Goal: Check status: Check status

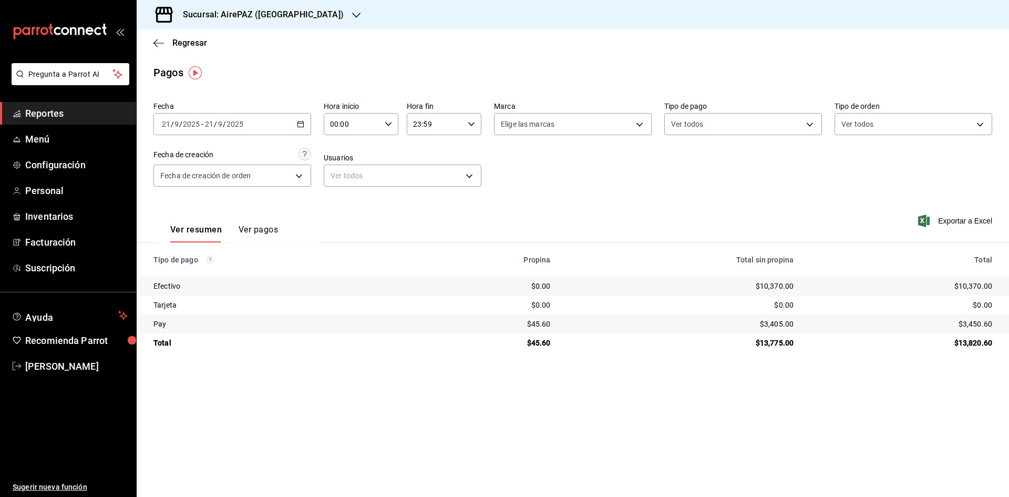
click at [184, 48] on div "Regresar" at bounding box center [573, 42] width 872 height 27
click at [182, 41] on span "Regresar" at bounding box center [189, 43] width 35 height 10
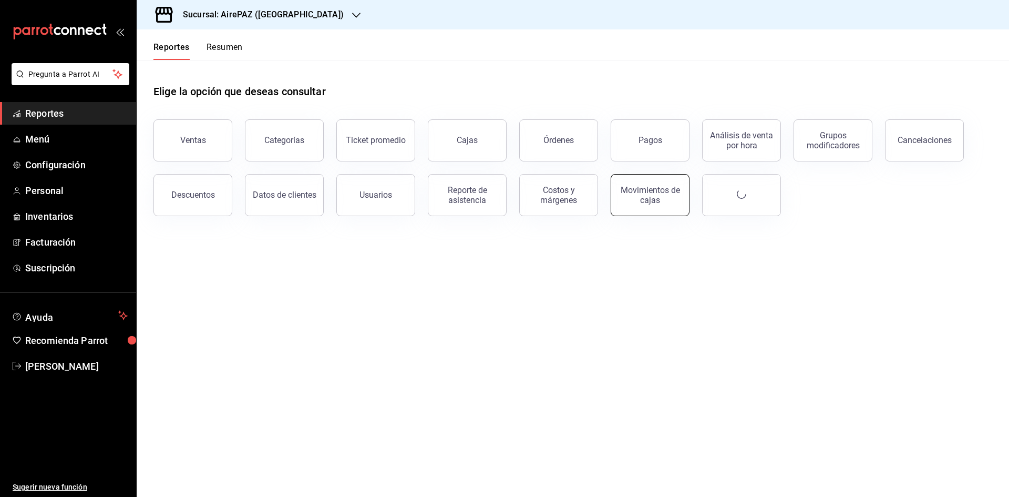
click at [662, 194] on div "Movimientos de cajas" at bounding box center [649, 195] width 65 height 20
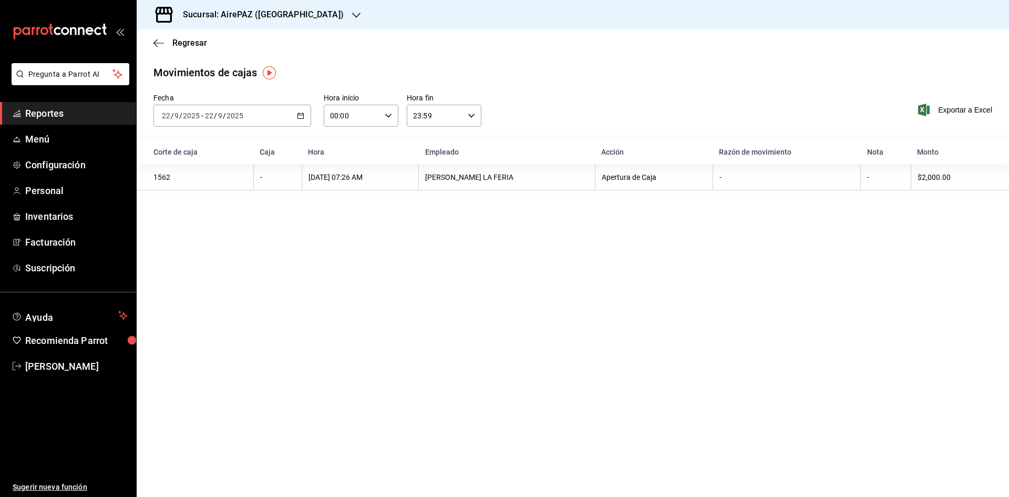
click at [309, 15] on div "Sucursal: AirePAZ ([GEOGRAPHIC_DATA])" at bounding box center [255, 14] width 220 height 29
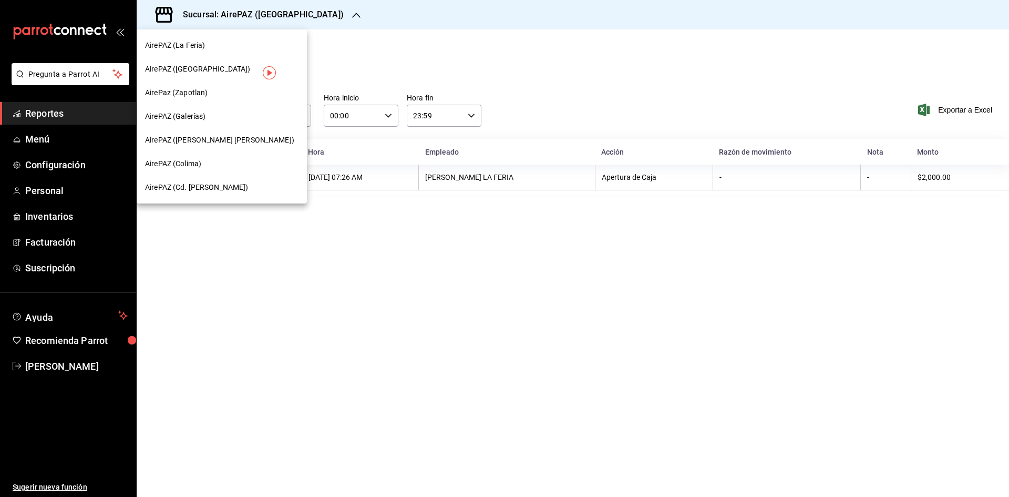
click at [207, 187] on span "AirePAZ (Cd. [PERSON_NAME])" at bounding box center [197, 187] width 104 height 11
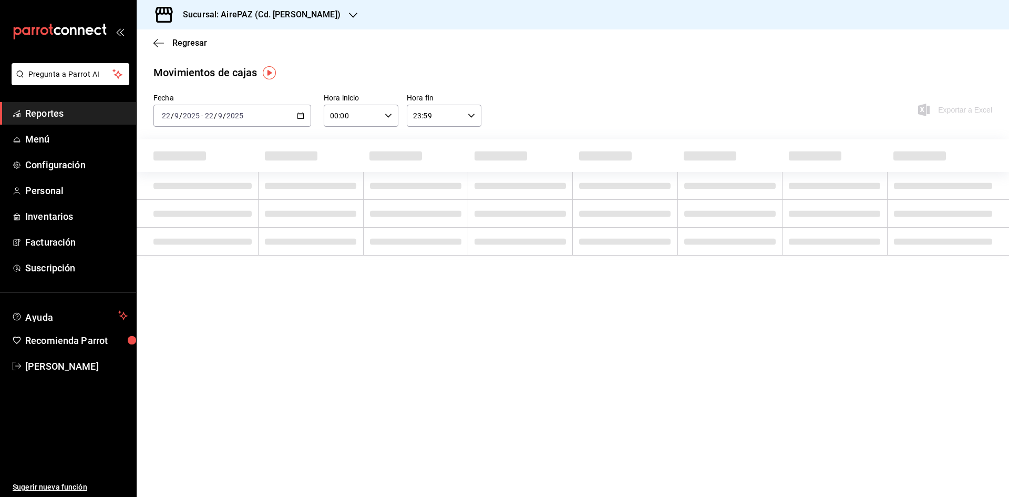
click at [299, 116] on icon "button" at bounding box center [300, 115] width 7 height 7
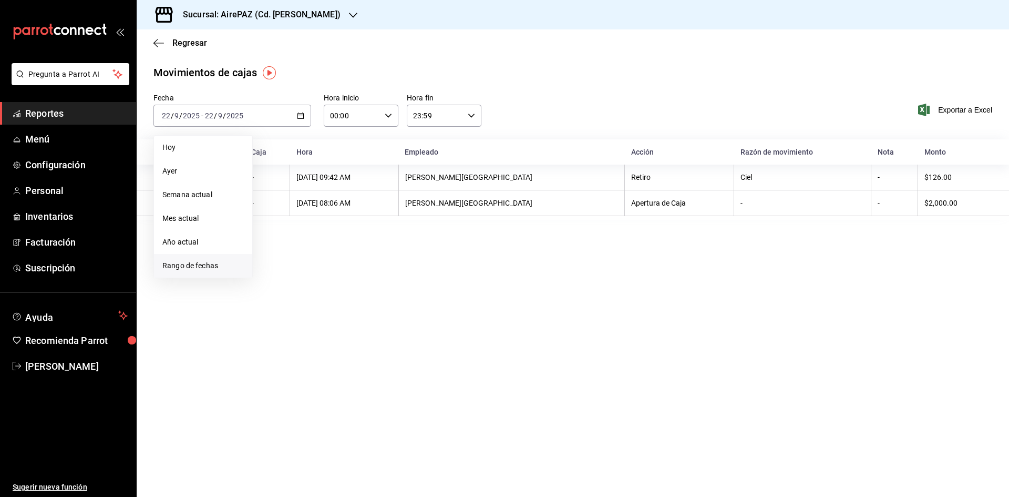
click at [210, 266] on span "Rango de fechas" at bounding box center [202, 265] width 81 height 11
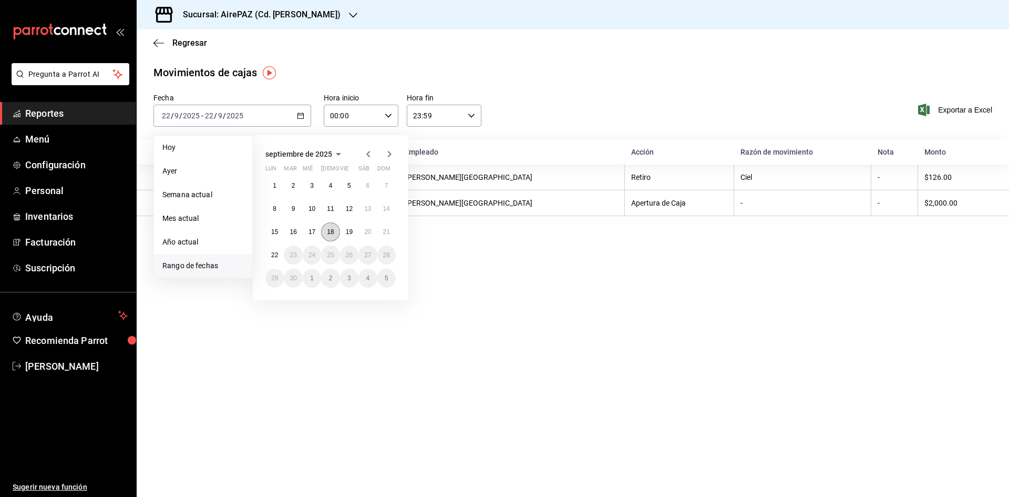
click at [327, 231] on abbr "18" at bounding box center [330, 231] width 7 height 7
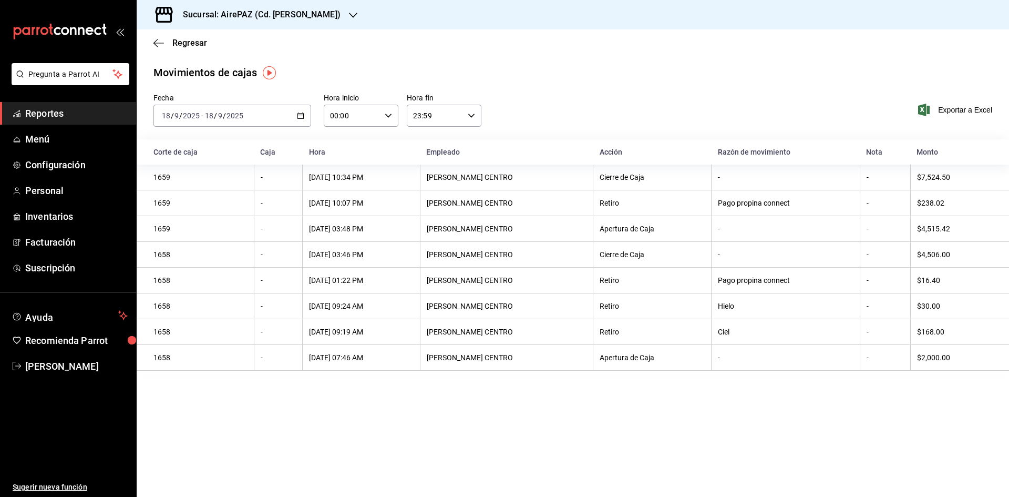
click at [300, 116] on icon "button" at bounding box center [300, 115] width 7 height 7
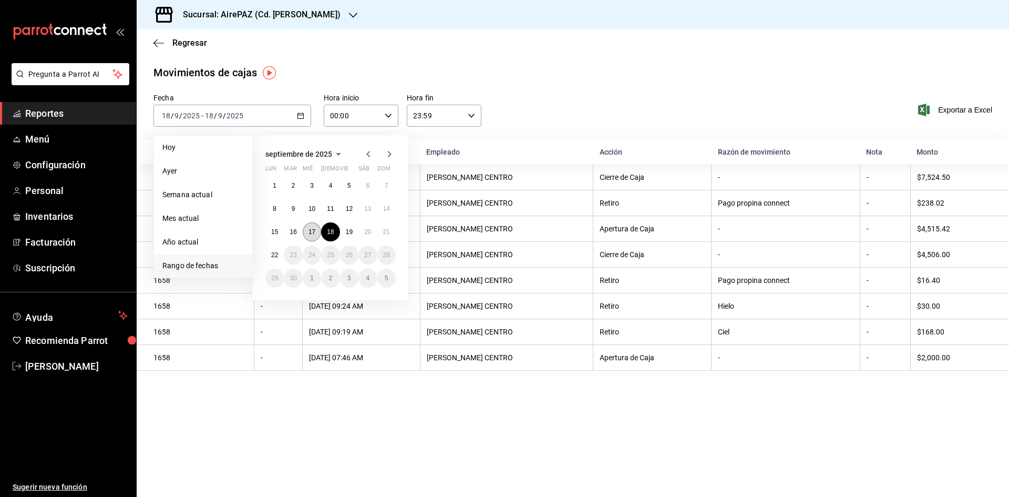
click at [316, 236] on button "17" at bounding box center [312, 231] width 18 height 19
click at [317, 236] on button "17" at bounding box center [312, 231] width 18 height 19
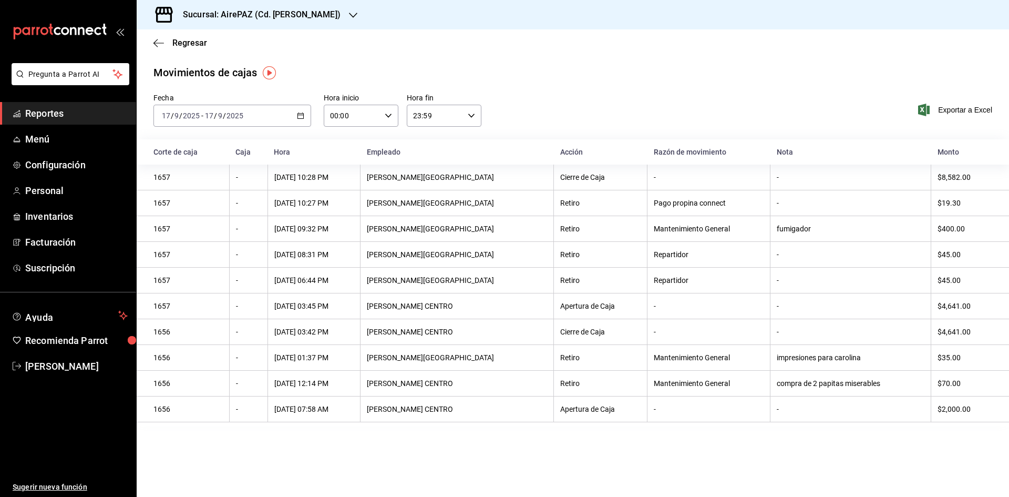
click at [301, 109] on div "[DATE] [DATE] - [DATE] [DATE]" at bounding box center [232, 116] width 158 height 22
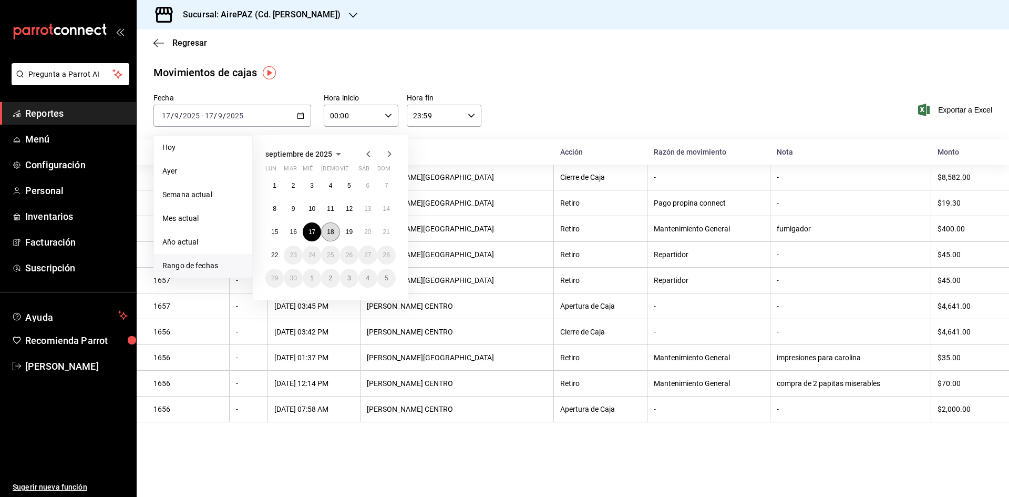
click at [324, 233] on button "18" at bounding box center [330, 231] width 18 height 19
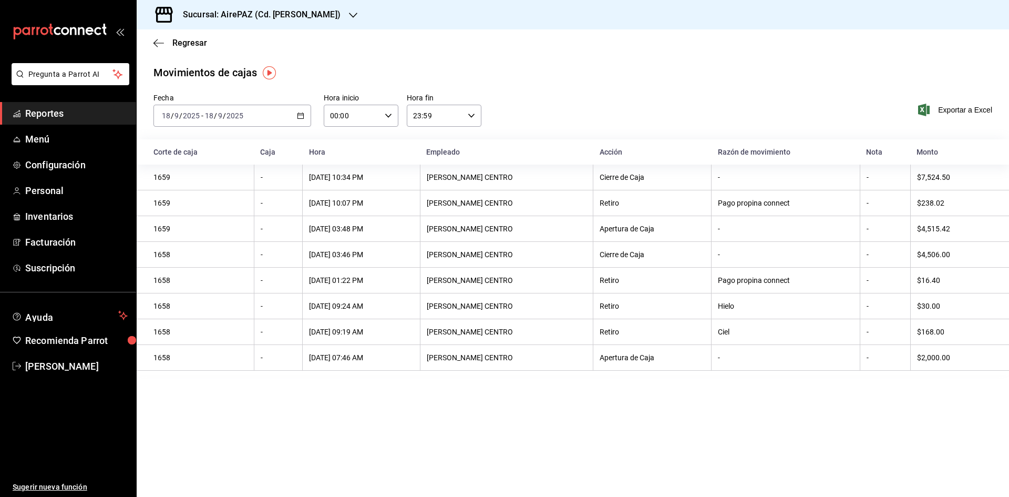
click at [300, 114] on icon "button" at bounding box center [300, 115] width 7 height 7
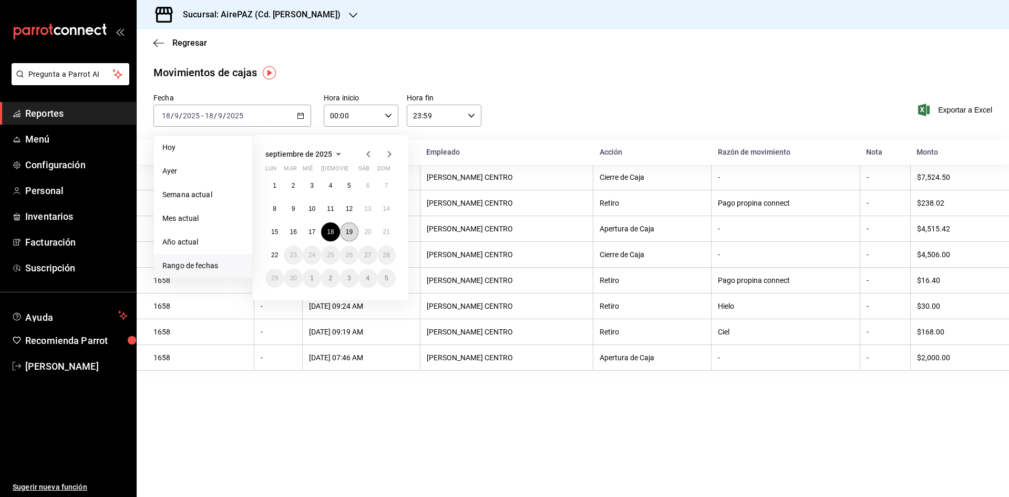
click at [348, 230] on abbr "19" at bounding box center [349, 231] width 7 height 7
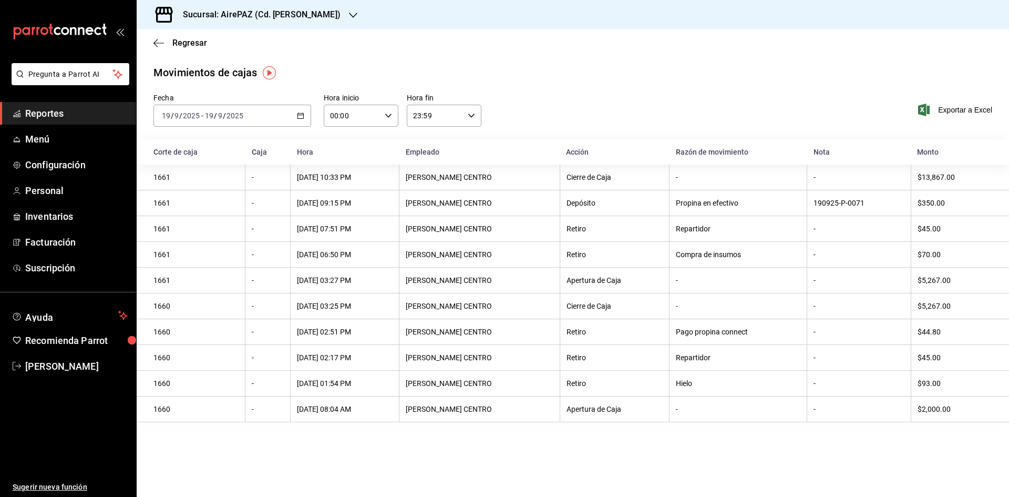
click at [299, 121] on div "[DATE] [DATE] - [DATE] [DATE]" at bounding box center [232, 116] width 158 height 22
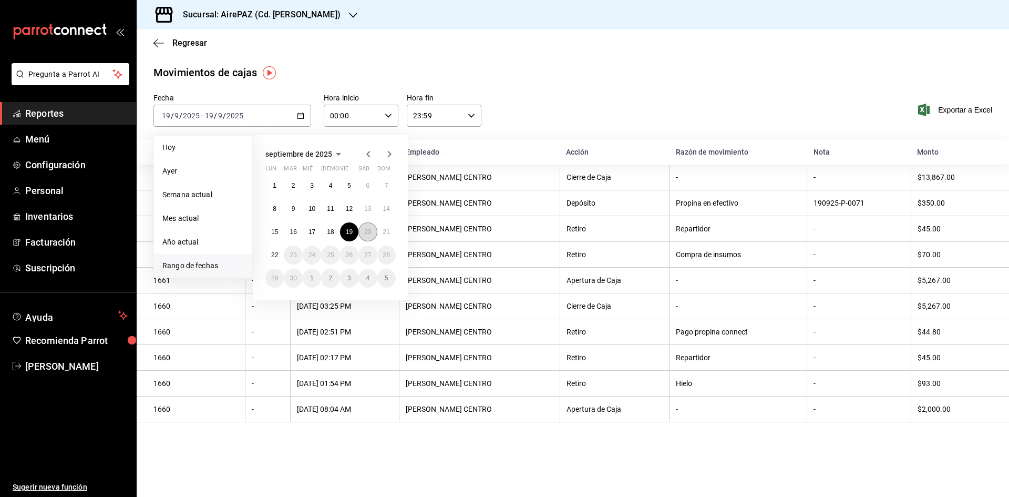
click at [370, 229] on abbr "20" at bounding box center [367, 231] width 7 height 7
click at [369, 228] on abbr "20" at bounding box center [367, 231] width 7 height 7
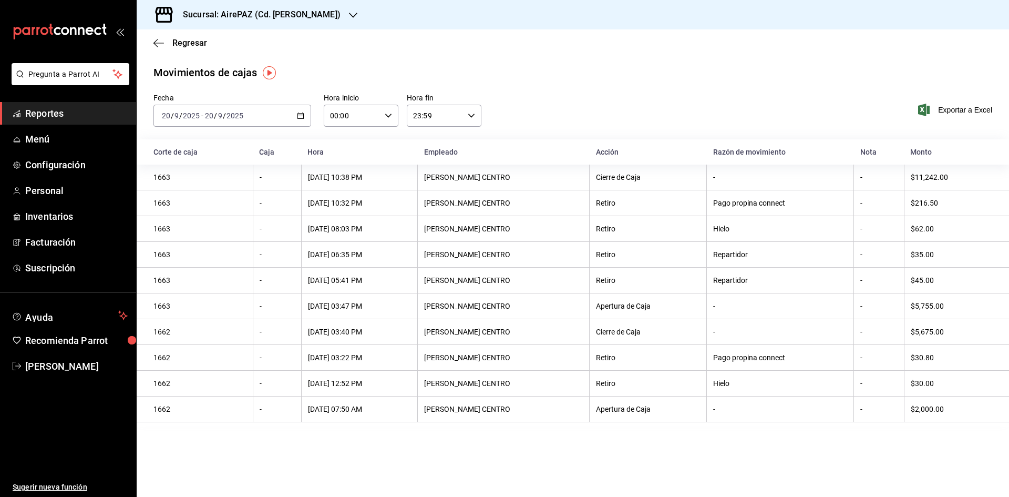
click at [306, 121] on div "[DATE] [DATE] - [DATE] [DATE]" at bounding box center [232, 116] width 158 height 22
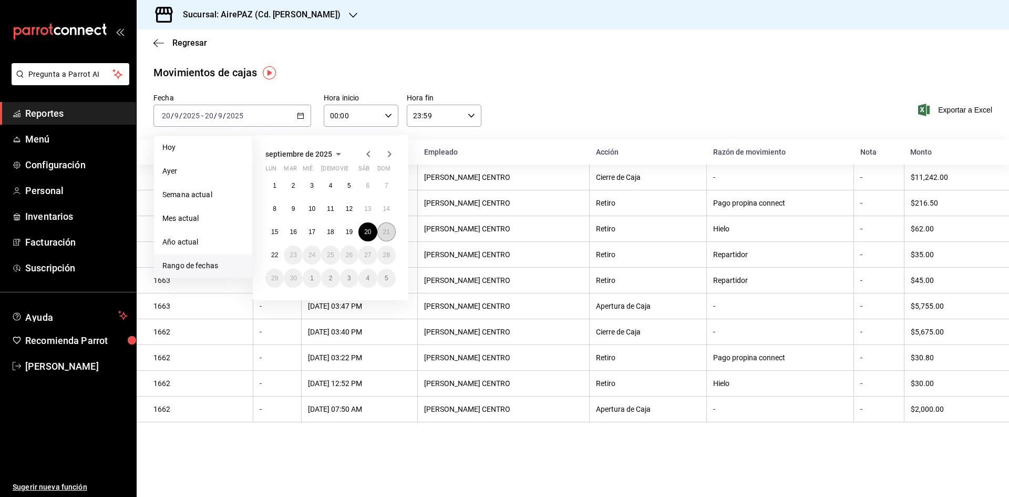
click at [379, 234] on button "21" at bounding box center [386, 231] width 18 height 19
click at [380, 234] on button "21" at bounding box center [386, 231] width 18 height 19
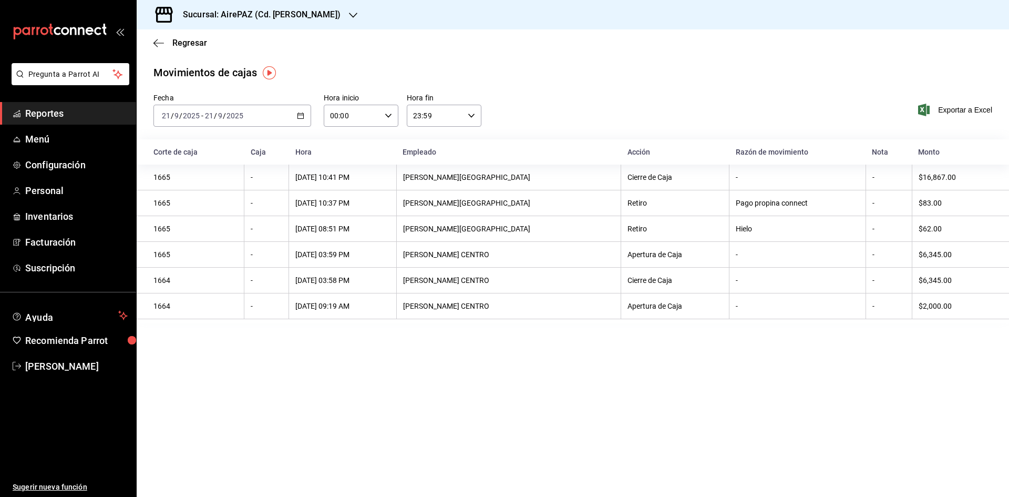
click at [303, 110] on div "[DATE] [DATE] - [DATE] [DATE]" at bounding box center [232, 116] width 158 height 22
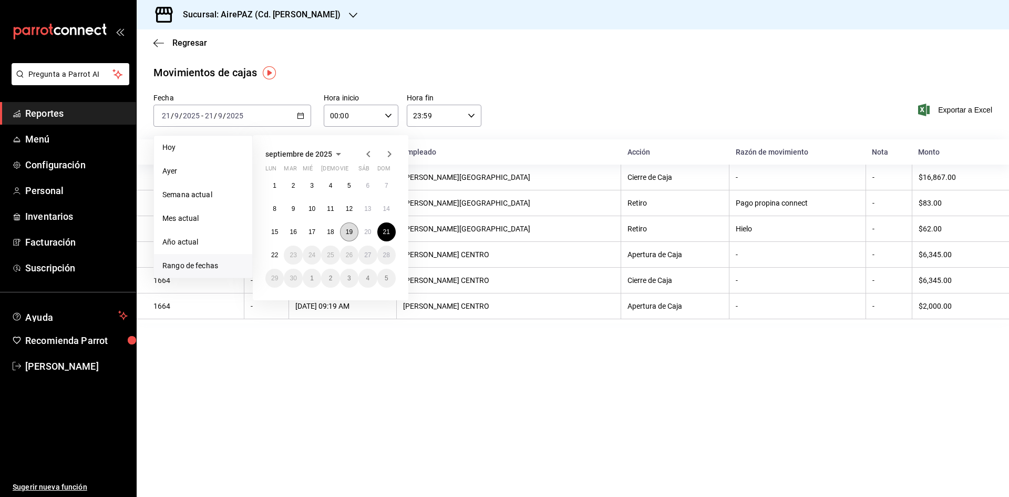
click at [342, 235] on button "19" at bounding box center [349, 231] width 18 height 19
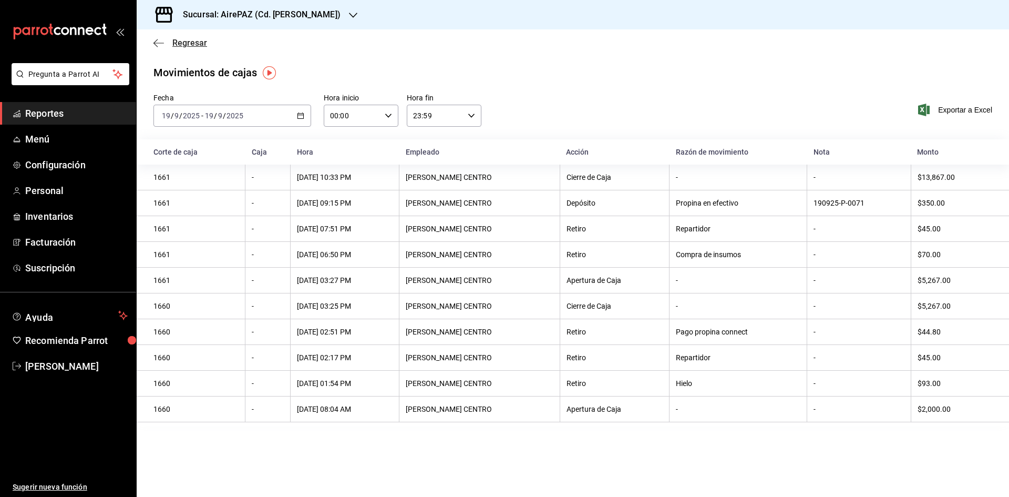
click at [192, 39] on span "Regresar" at bounding box center [189, 43] width 35 height 10
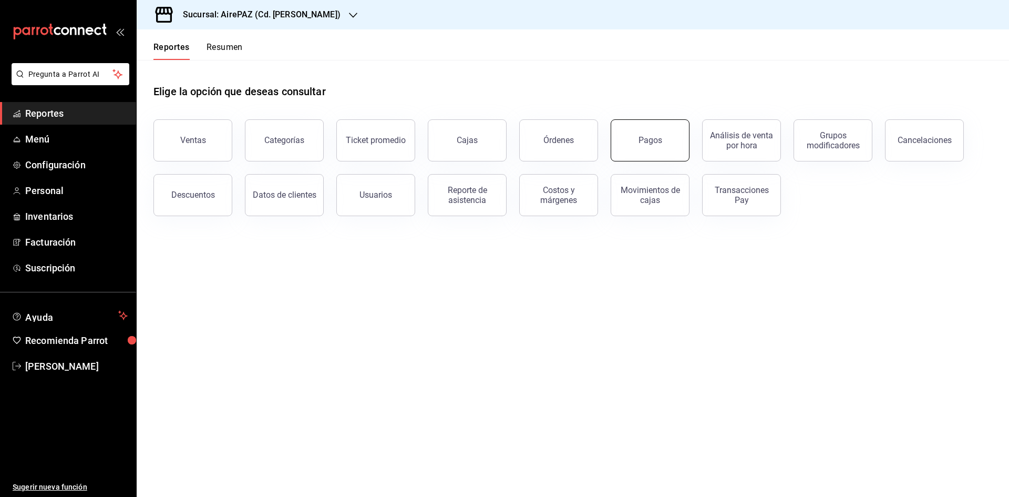
click at [649, 140] on div "Pagos" at bounding box center [650, 140] width 24 height 10
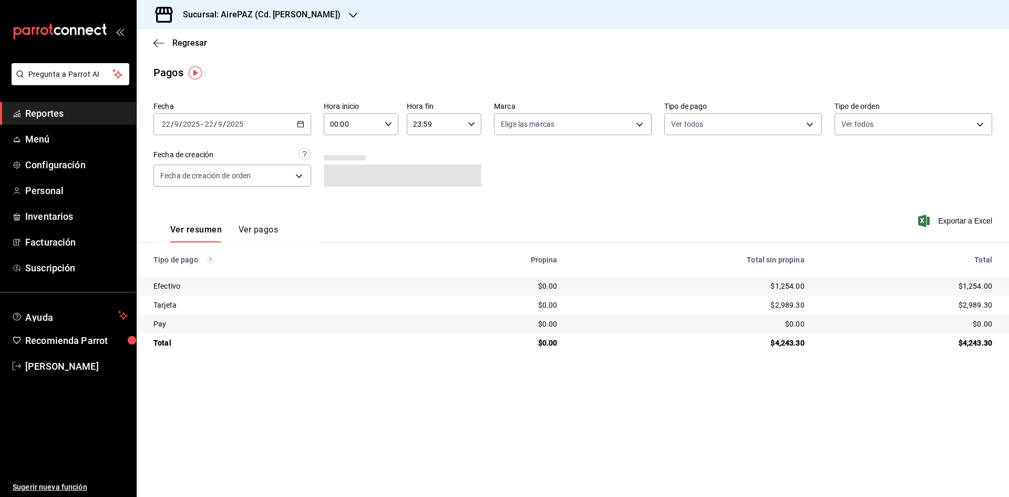
click at [300, 123] on icon "button" at bounding box center [300, 123] width 7 height 7
click at [218, 277] on span "Rango de fechas" at bounding box center [202, 274] width 81 height 11
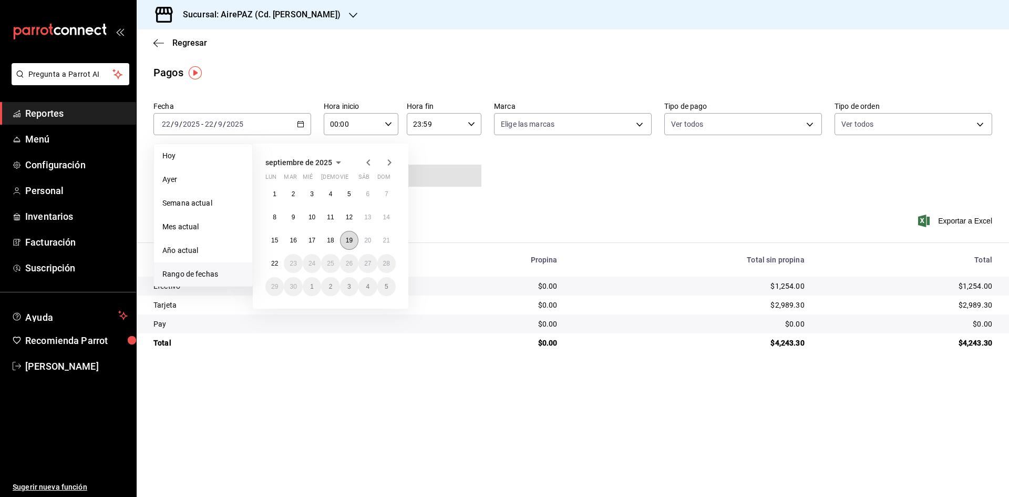
click at [352, 236] on abbr "19" at bounding box center [349, 239] width 7 height 7
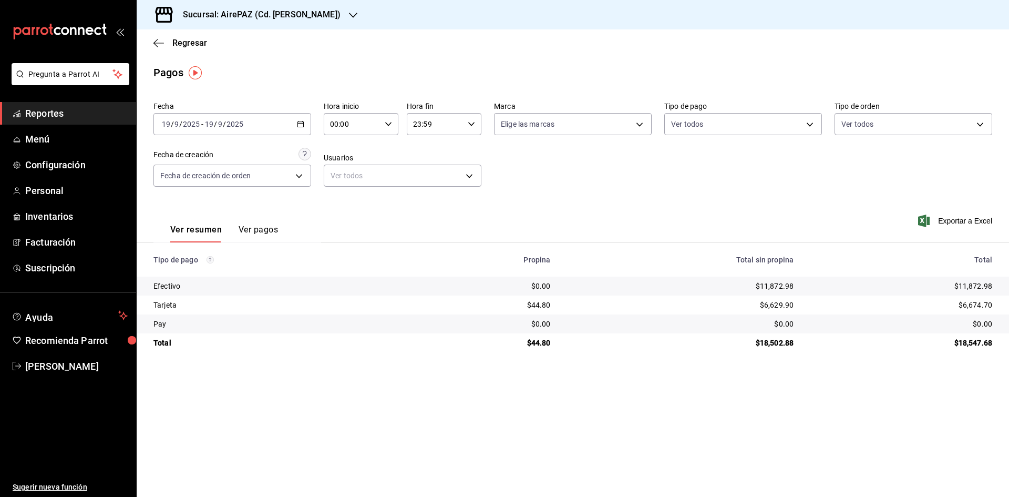
click at [250, 236] on button "Ver pagos" at bounding box center [258, 233] width 39 height 18
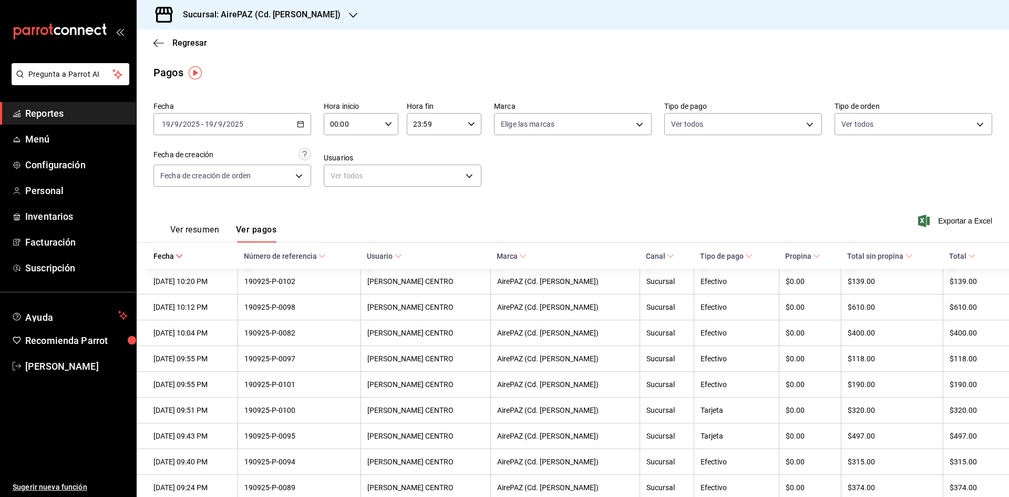
click at [195, 231] on button "Ver resumen" at bounding box center [194, 233] width 49 height 18
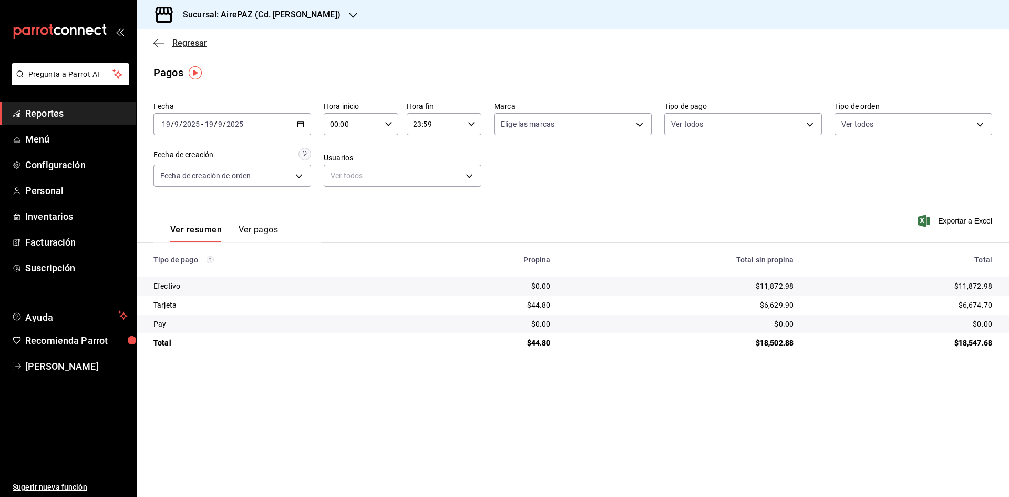
click at [194, 44] on span "Regresar" at bounding box center [189, 43] width 35 height 10
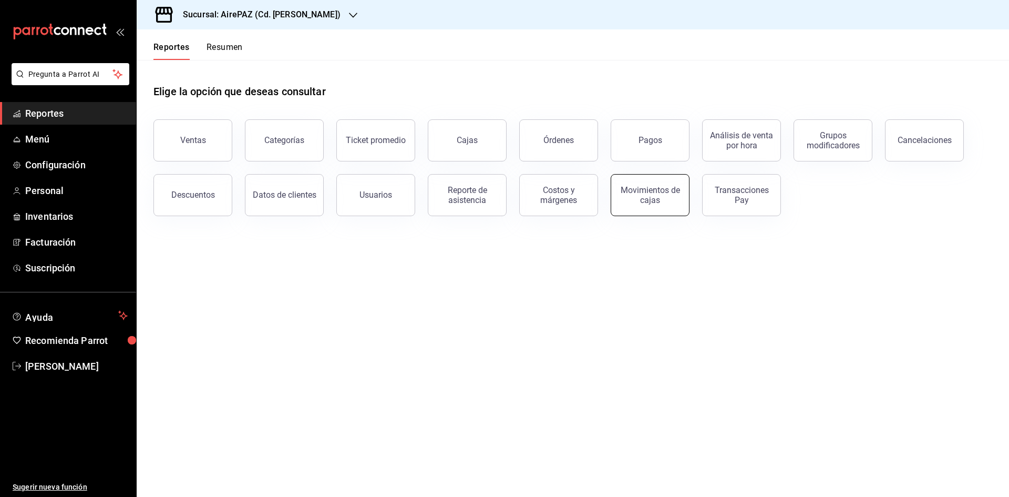
click at [651, 194] on div "Movimientos de cajas" at bounding box center [649, 195] width 65 height 20
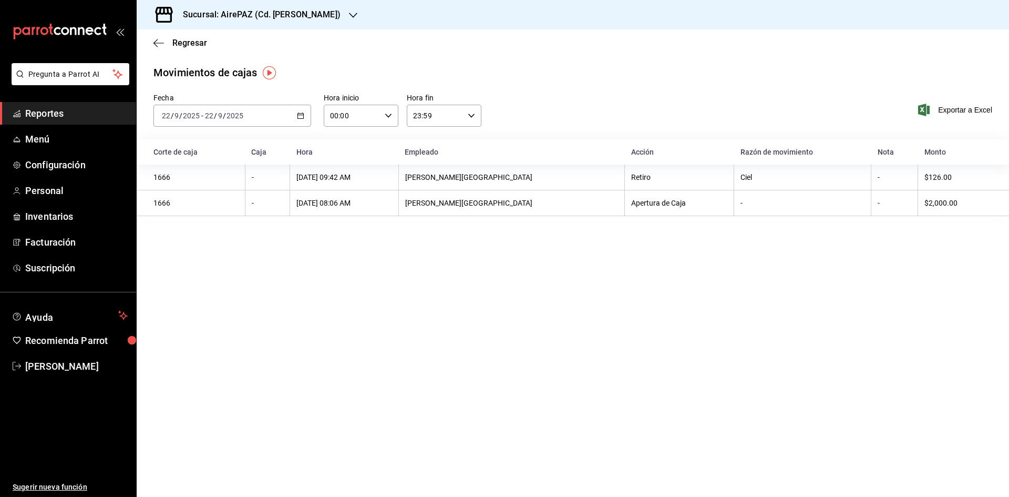
click at [300, 122] on div "[DATE] [DATE] - [DATE] [DATE]" at bounding box center [232, 116] width 158 height 22
click at [349, 13] on icon "button" at bounding box center [353, 15] width 8 height 8
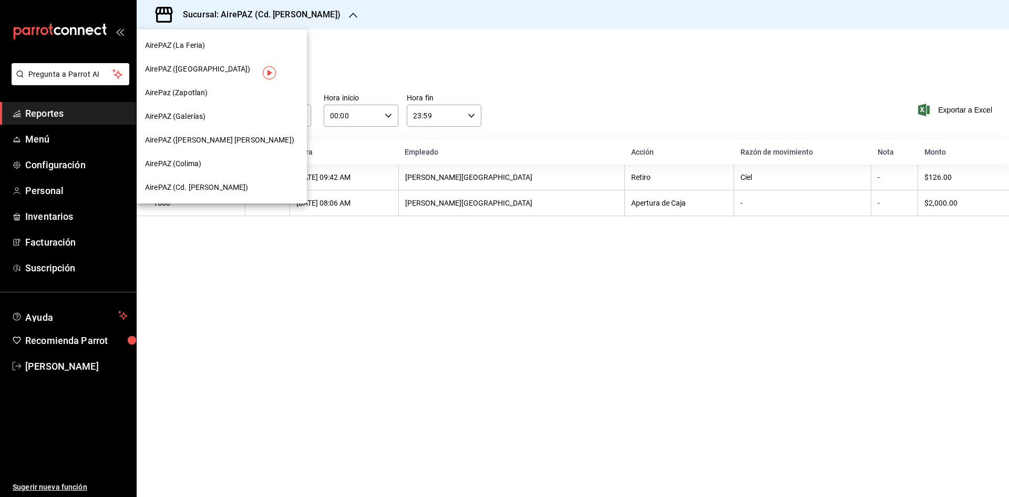
click at [204, 86] on div "AirePaz (Zapotlan)" at bounding box center [222, 93] width 170 height 24
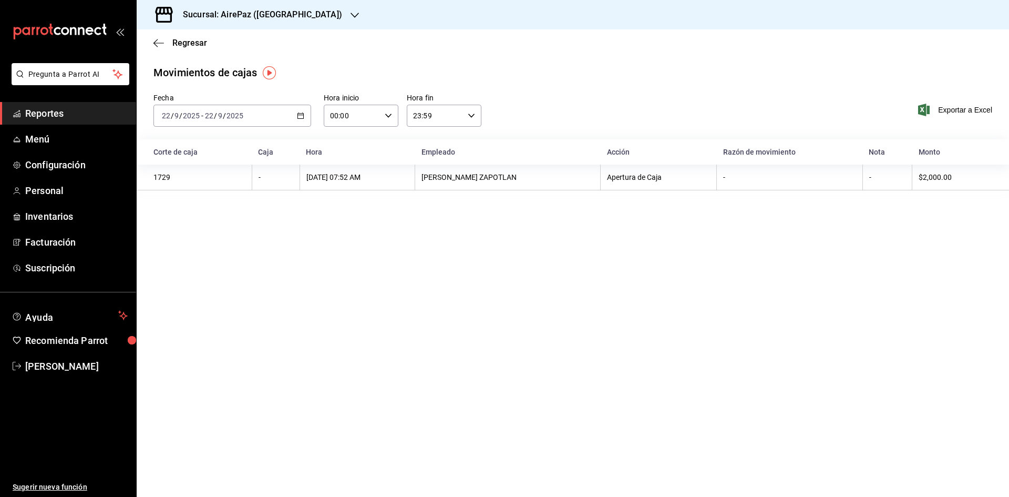
click at [298, 118] on \(Stroke\) "button" at bounding box center [300, 116] width 6 height 6
click at [200, 268] on span "Rango de fechas" at bounding box center [202, 265] width 81 height 11
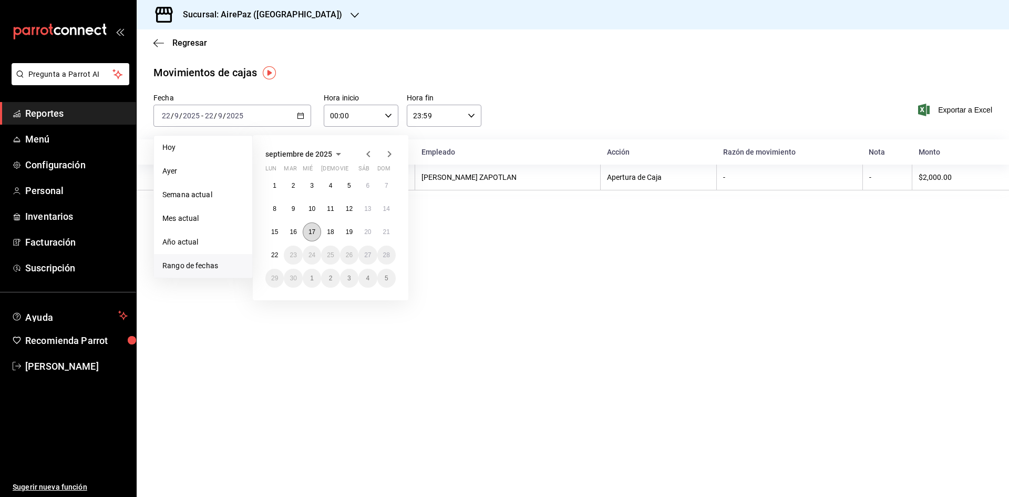
click at [313, 230] on abbr "17" at bounding box center [311, 231] width 7 height 7
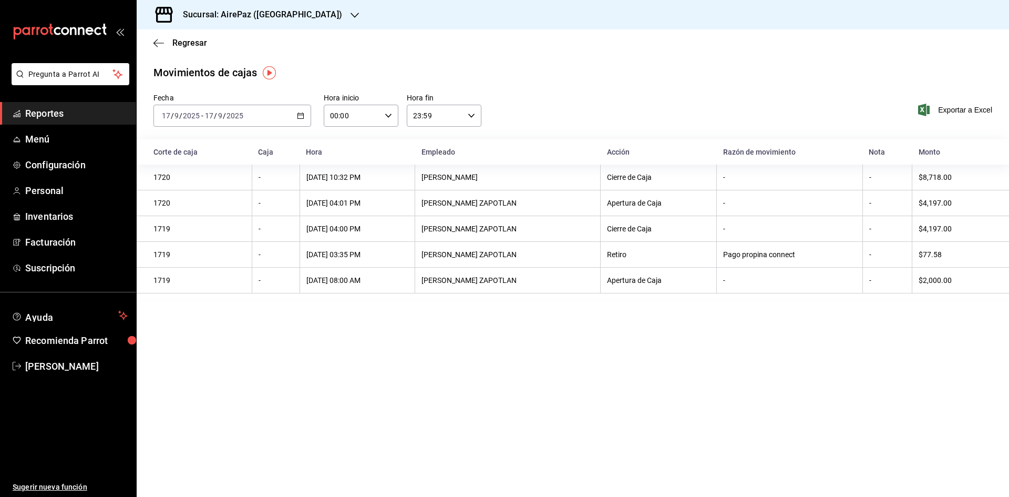
click at [299, 117] on icon "button" at bounding box center [300, 115] width 7 height 7
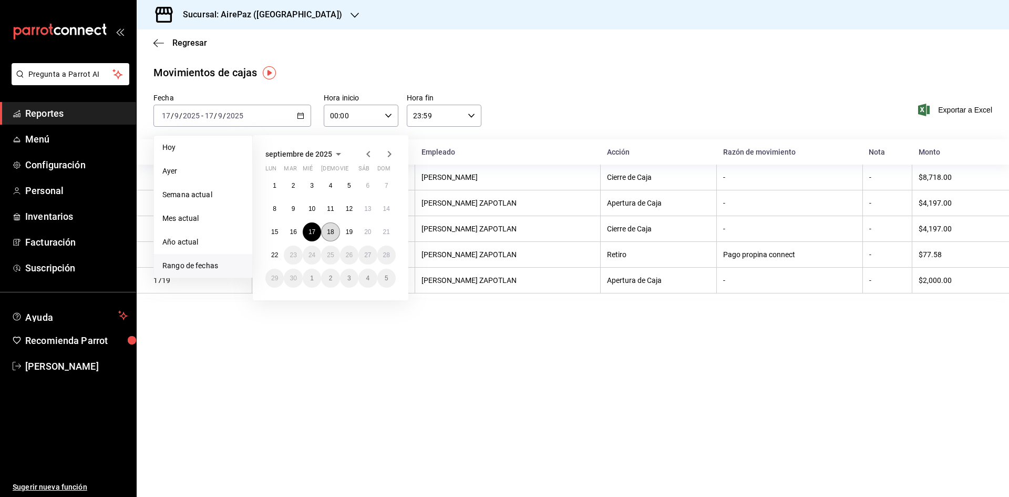
click at [331, 228] on abbr "18" at bounding box center [330, 231] width 7 height 7
click at [330, 228] on abbr "18" at bounding box center [330, 231] width 7 height 7
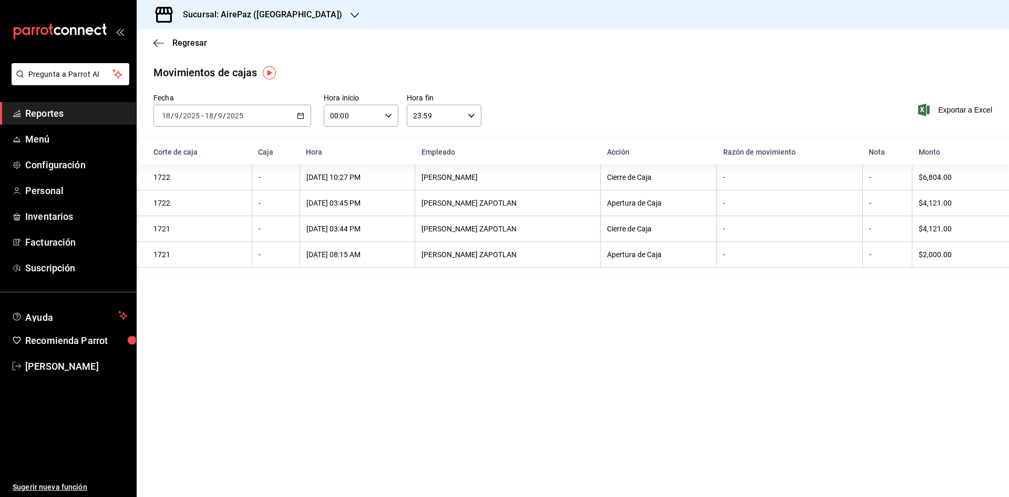
click at [302, 115] on icon "button" at bounding box center [300, 115] width 7 height 7
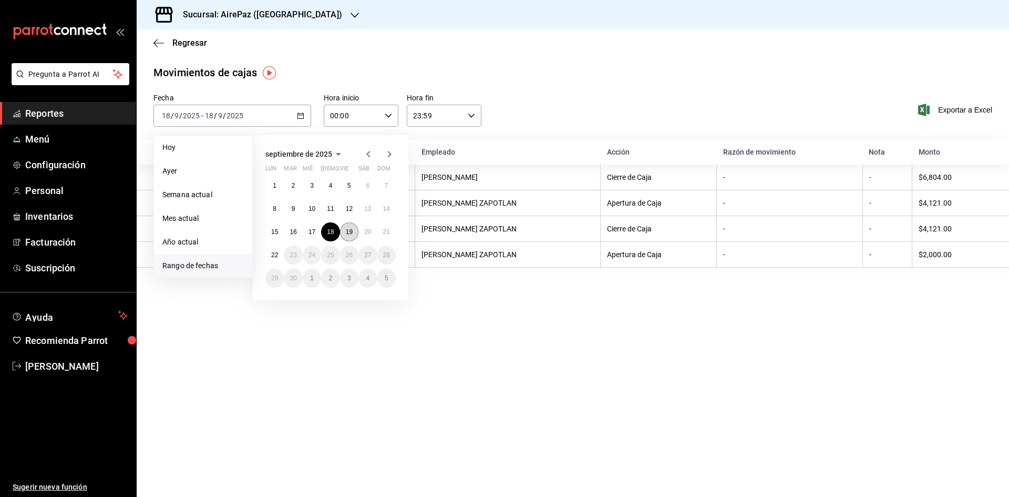
click at [350, 226] on button "19" at bounding box center [349, 231] width 18 height 19
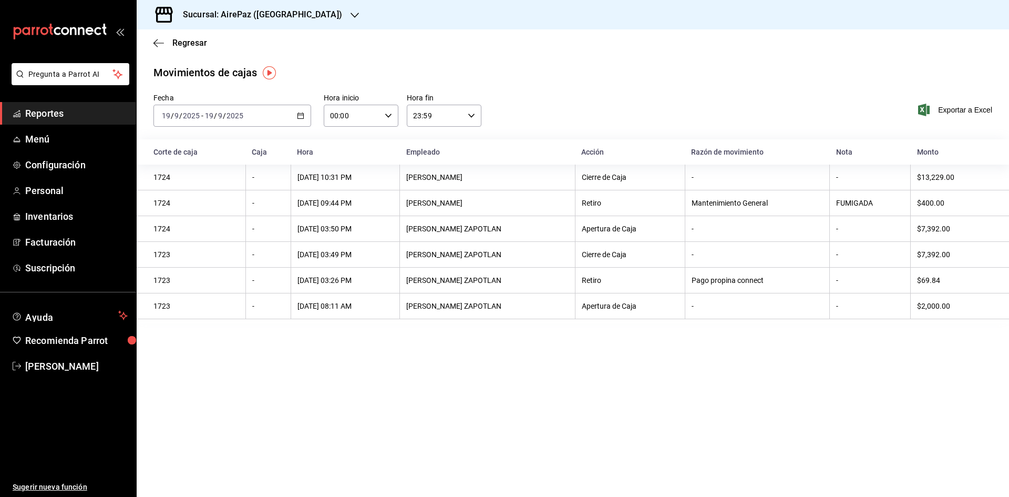
click at [300, 116] on icon "button" at bounding box center [300, 115] width 7 height 7
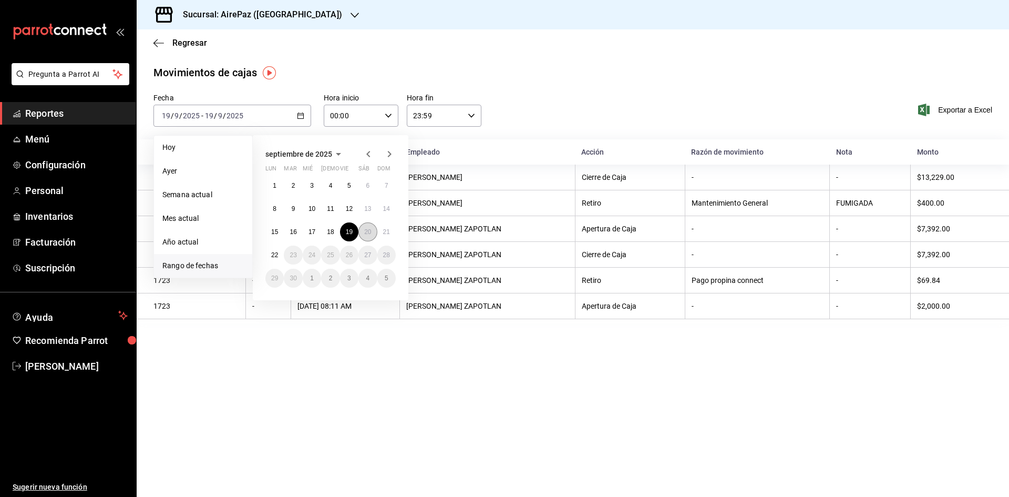
click at [369, 226] on button "20" at bounding box center [367, 231] width 18 height 19
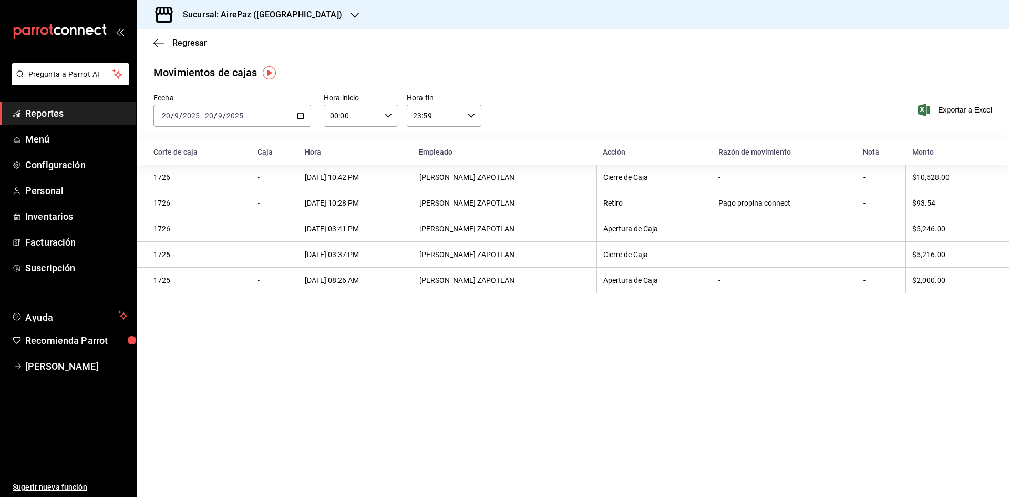
click at [301, 112] on icon "button" at bounding box center [300, 115] width 7 height 7
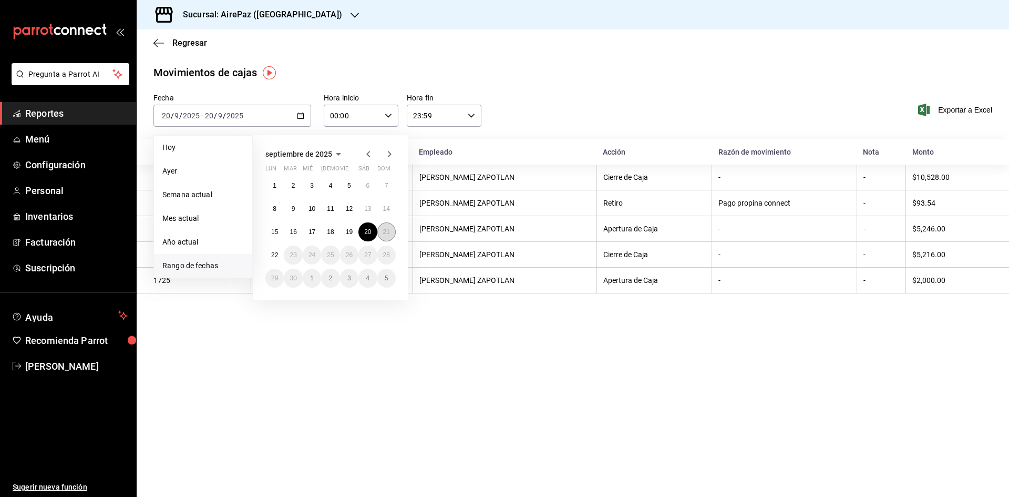
click at [386, 231] on abbr "21" at bounding box center [386, 231] width 7 height 7
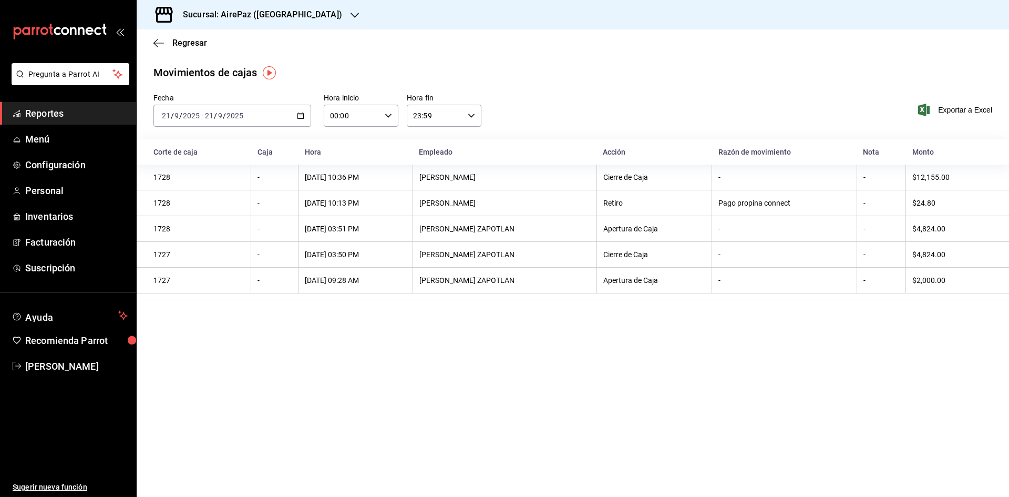
click at [350, 19] on div at bounding box center [354, 14] width 8 height 11
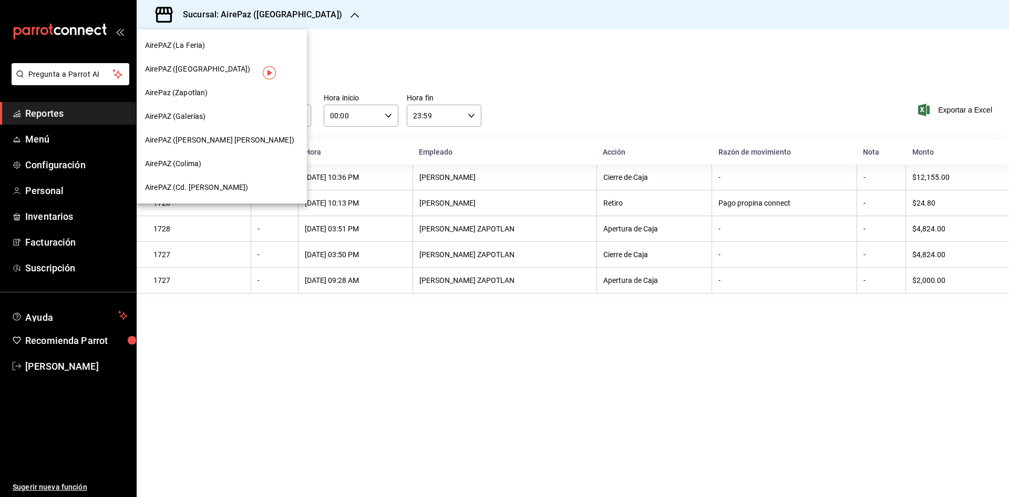
click at [197, 47] on span "AirePAZ (La Feria)" at bounding box center [175, 45] width 60 height 11
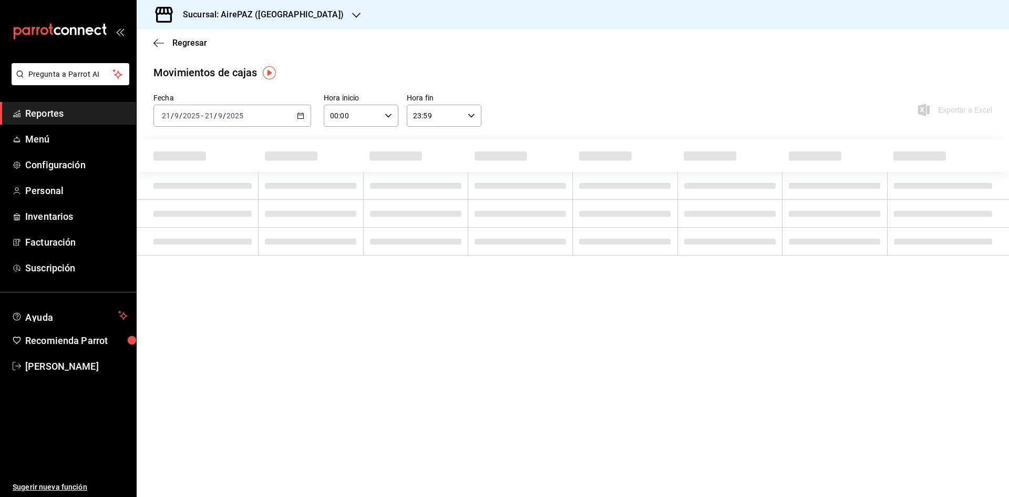
click at [303, 114] on \(Stroke\) "button" at bounding box center [300, 116] width 6 height 6
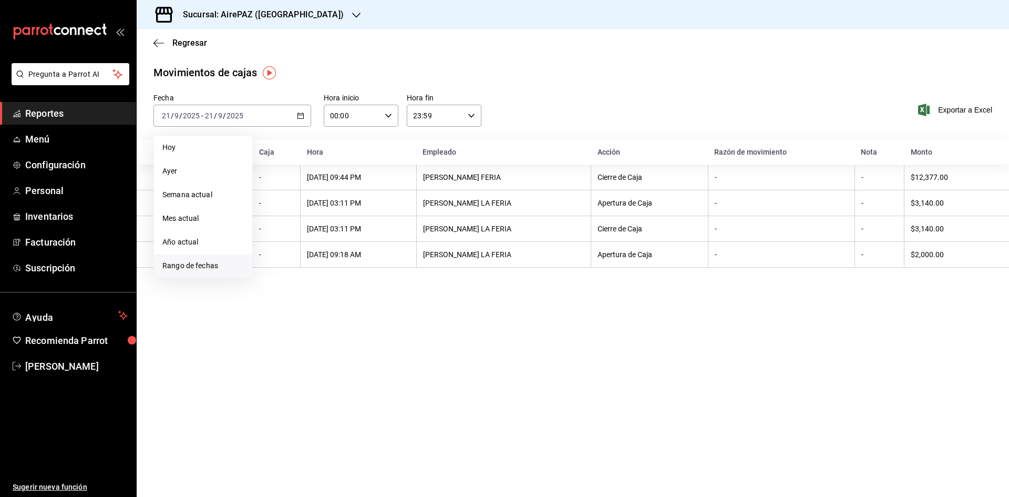
click at [197, 265] on span "Rango de fechas" at bounding box center [202, 265] width 81 height 11
click at [314, 229] on abbr "17" at bounding box center [311, 231] width 7 height 7
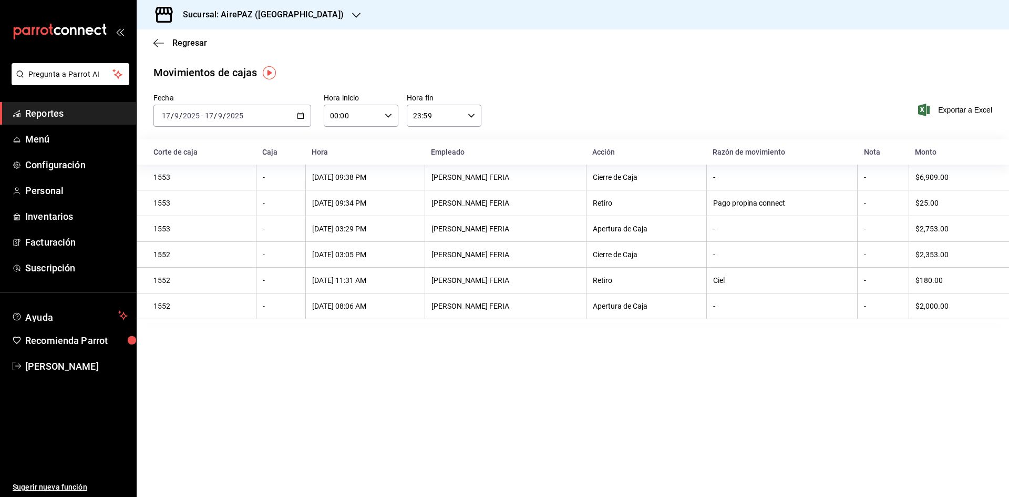
click at [300, 110] on div "[DATE] [DATE] - [DATE] [DATE]" at bounding box center [232, 116] width 158 height 22
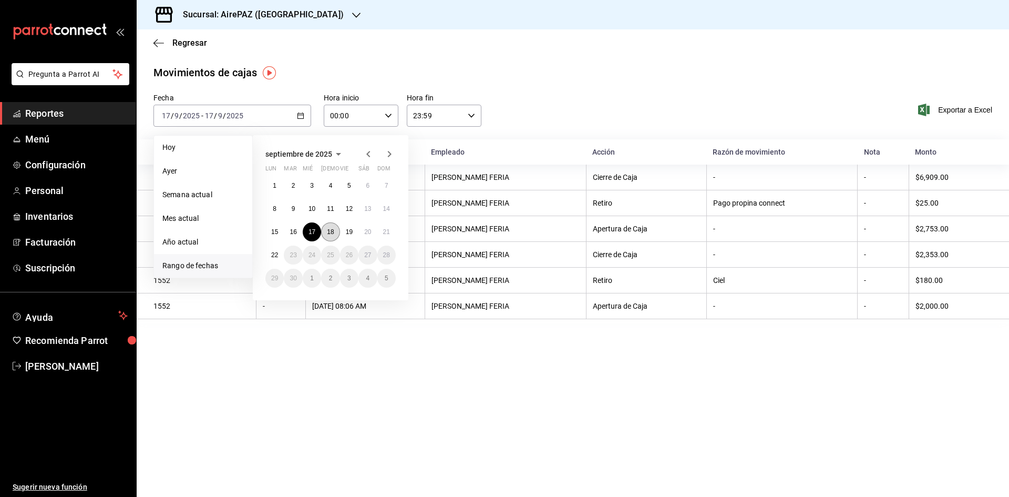
click at [327, 229] on abbr "18" at bounding box center [330, 231] width 7 height 7
